Goal: Find specific page/section: Find specific page/section

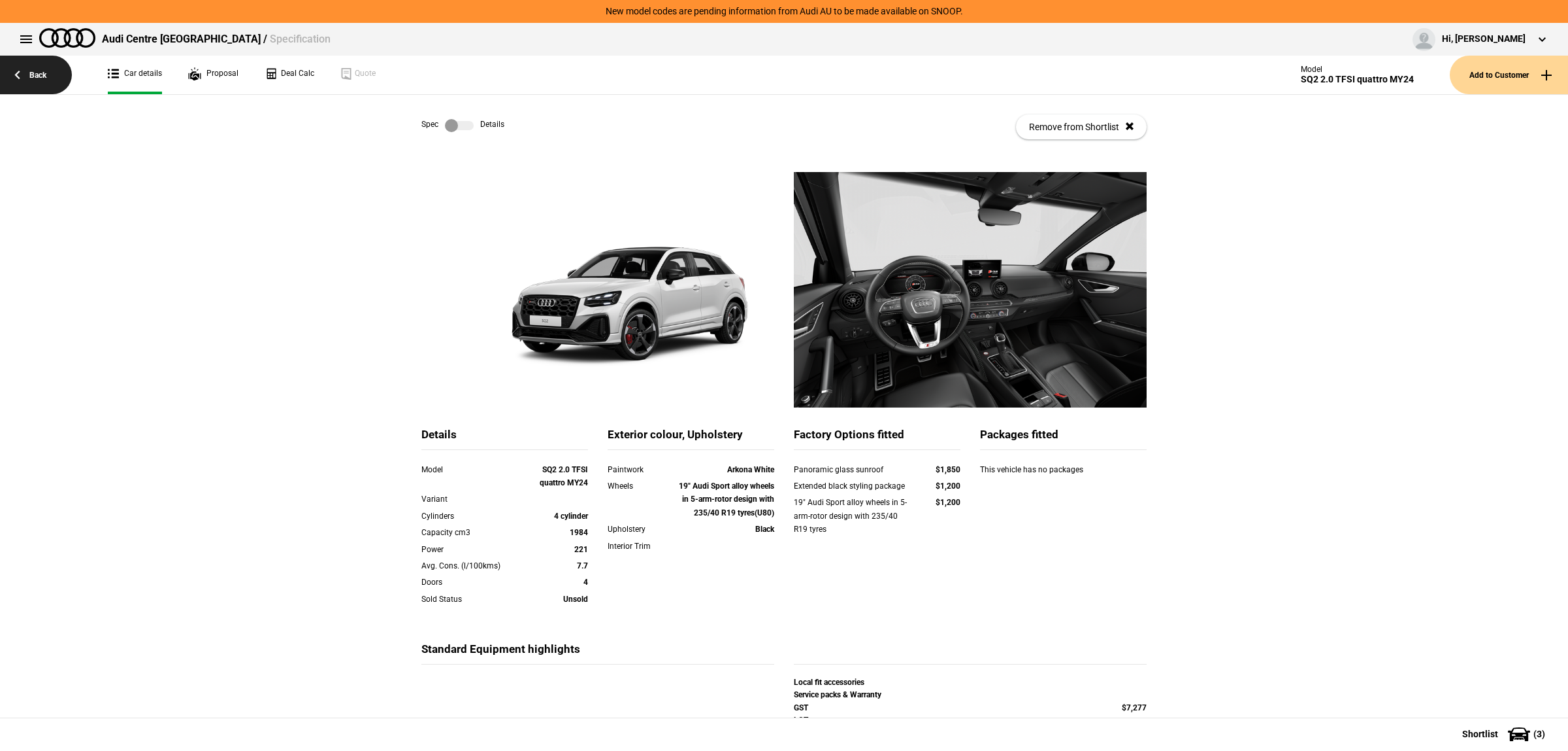
click at [36, 73] on link "Back" at bounding box center [36, 75] width 72 height 38
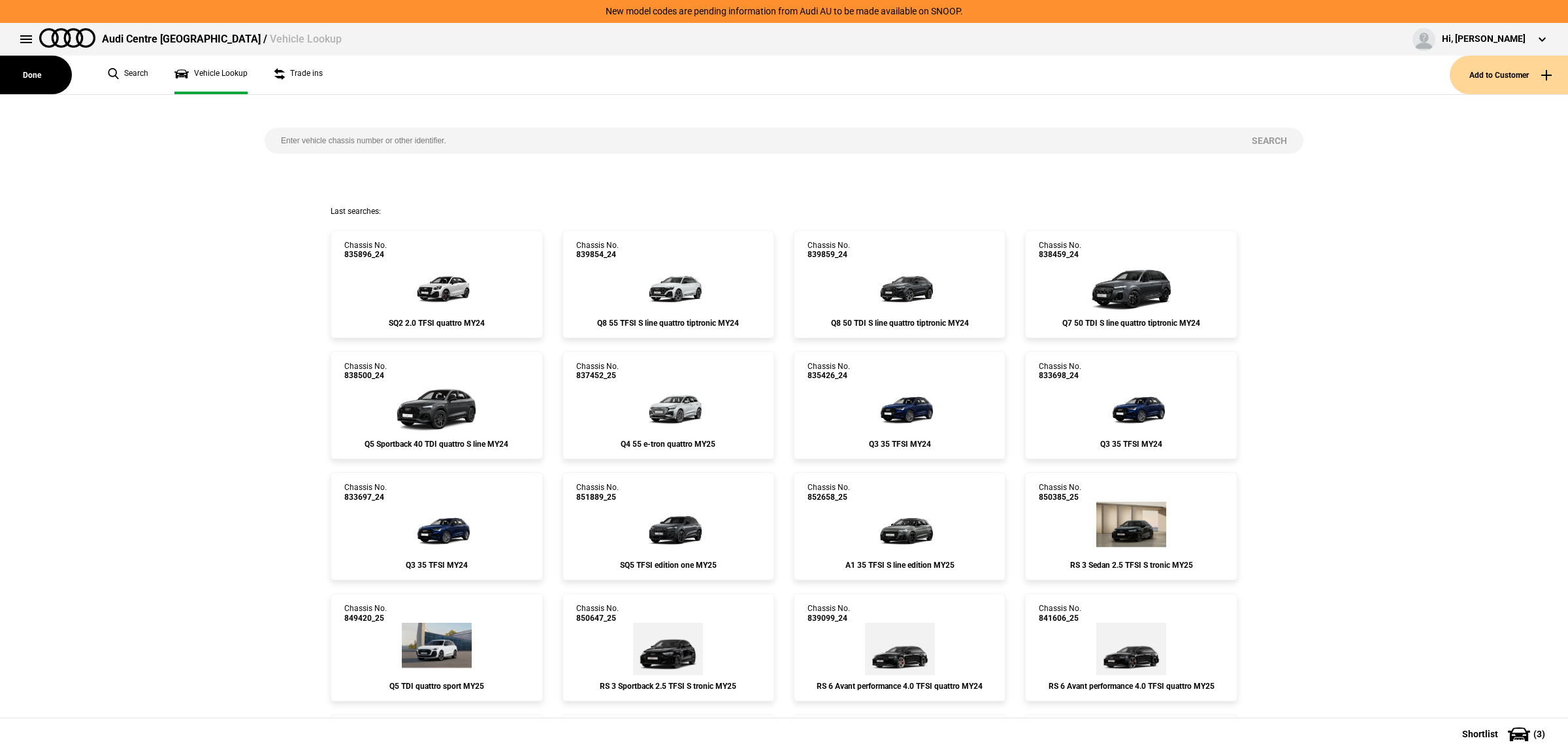
click at [435, 152] on input "search" at bounding box center [751, 140] width 971 height 26
type input "840363"
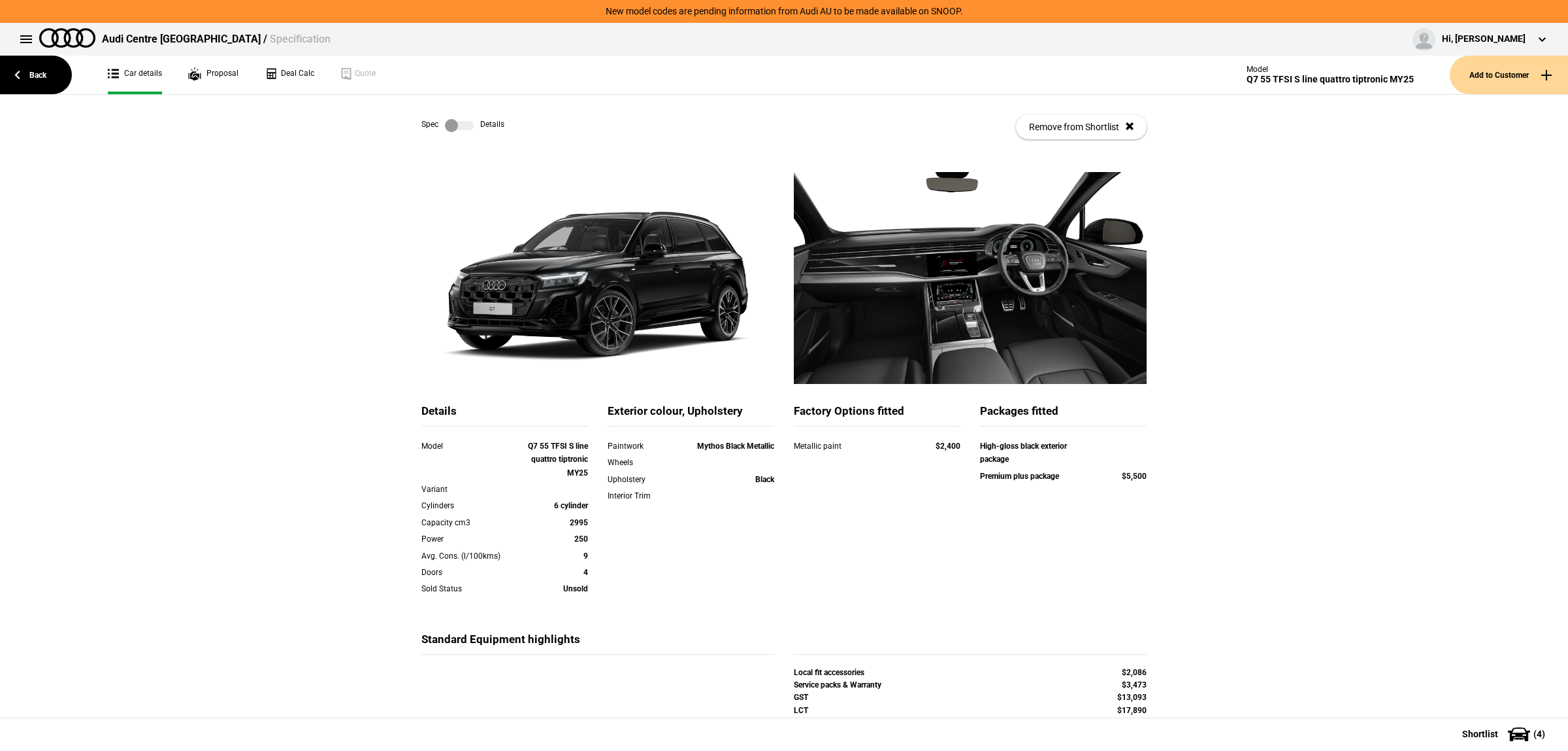
click at [448, 126] on label at bounding box center [459, 125] width 29 height 13
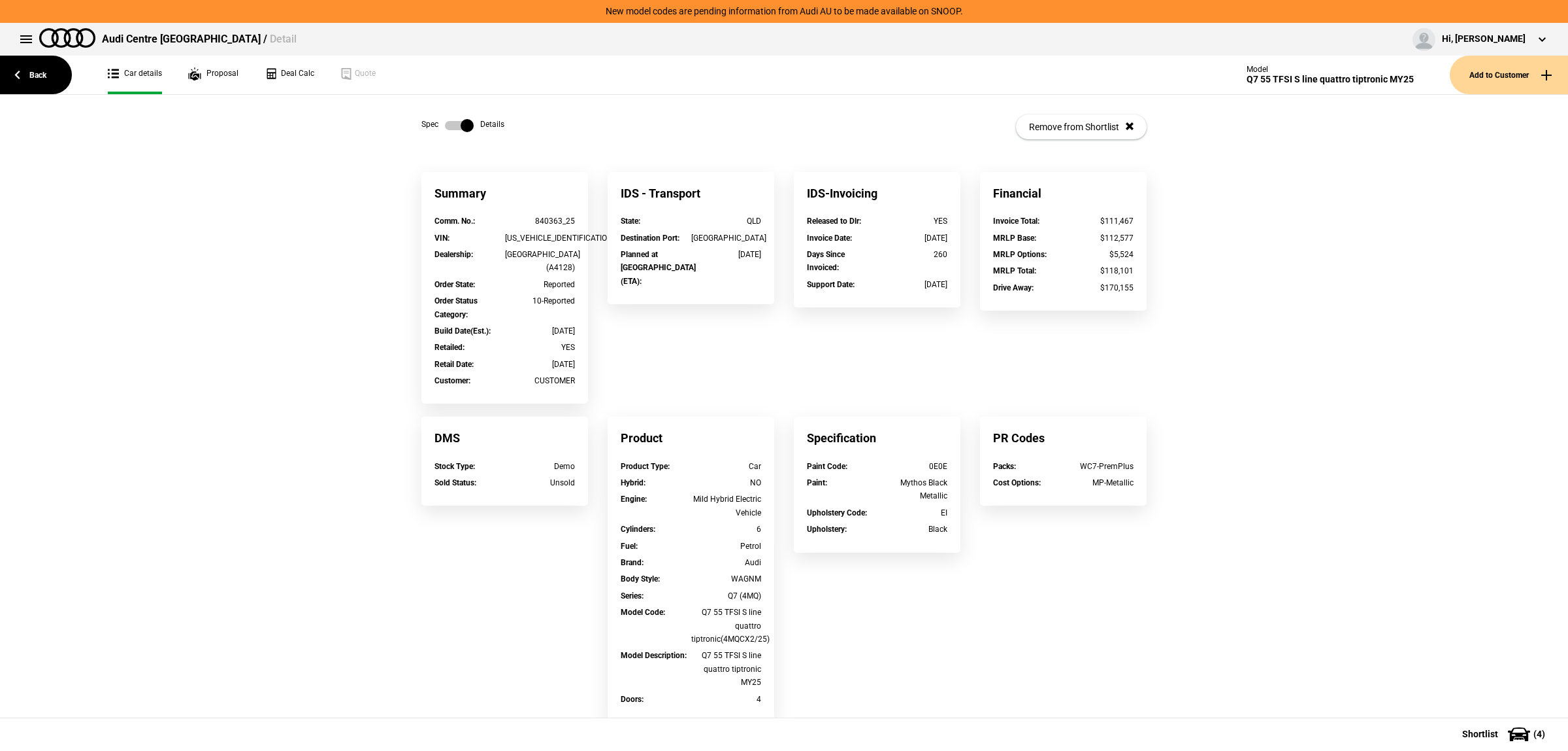
click at [448, 126] on label at bounding box center [459, 125] width 29 height 13
